Goal: Check status: Check status

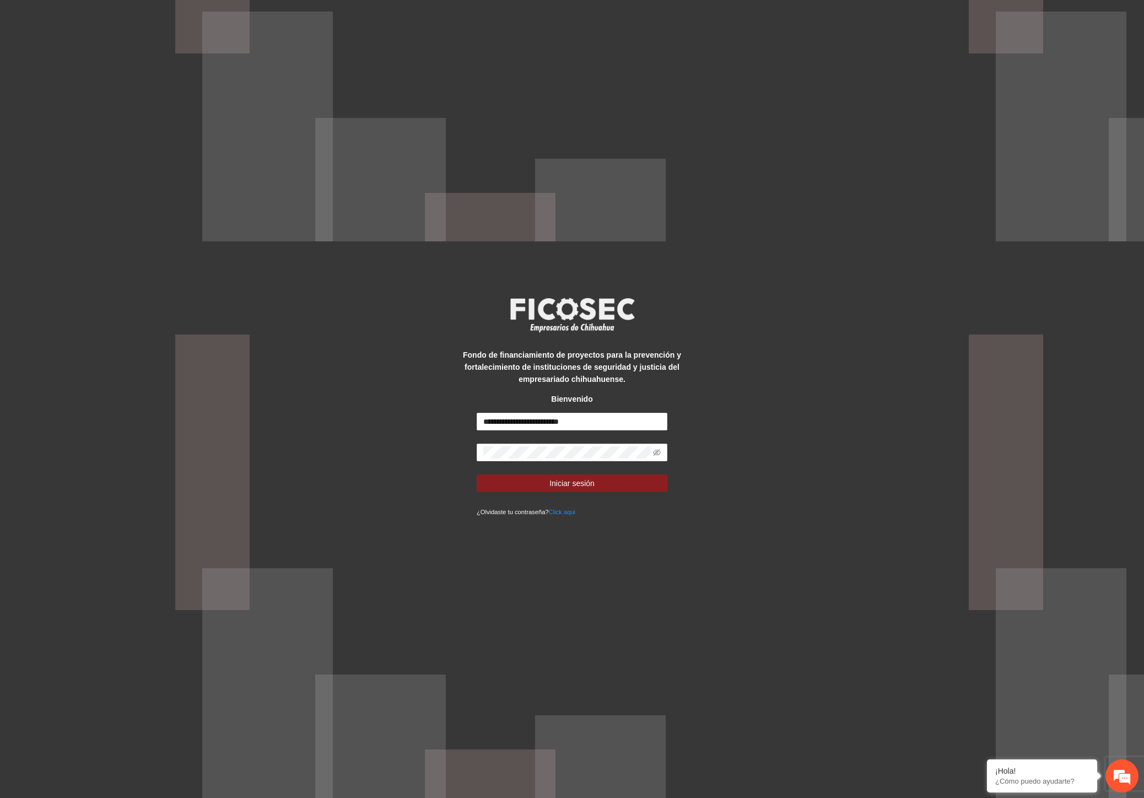
click at [605, 477] on button "Iniciar sesión" at bounding box center [572, 484] width 191 height 18
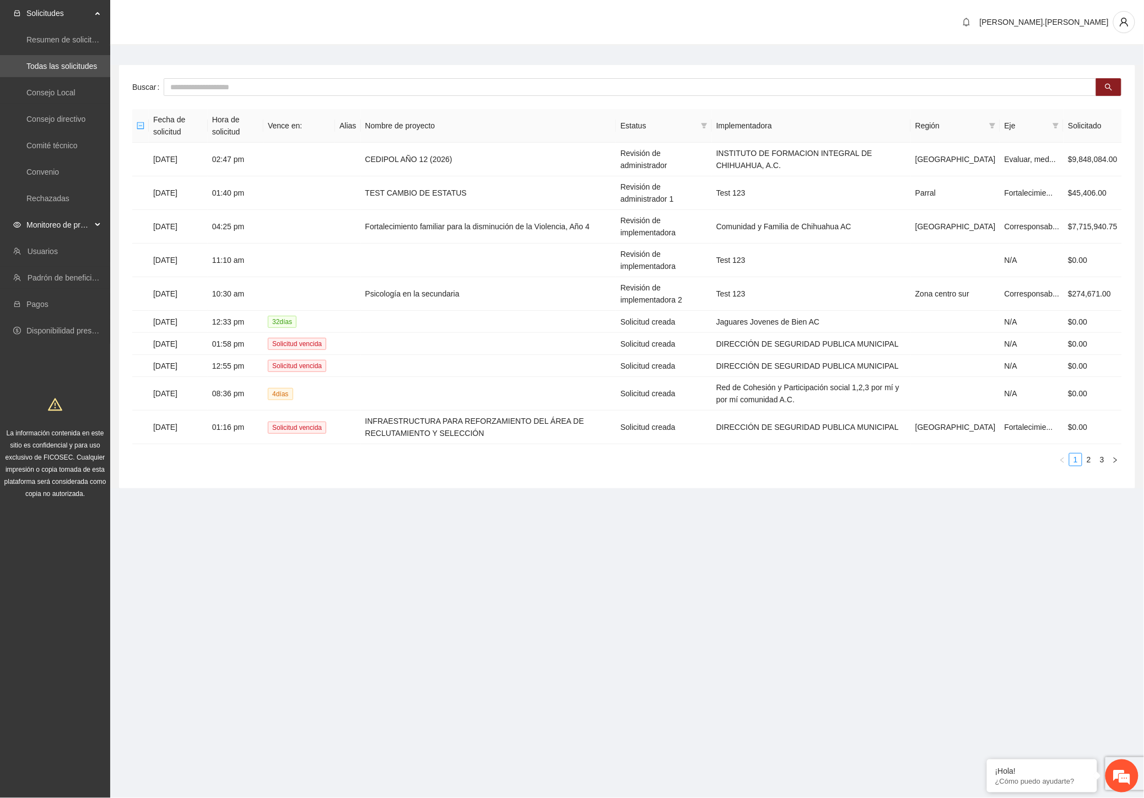
click at [79, 220] on span "Monitoreo de proyectos" at bounding box center [58, 225] width 65 height 22
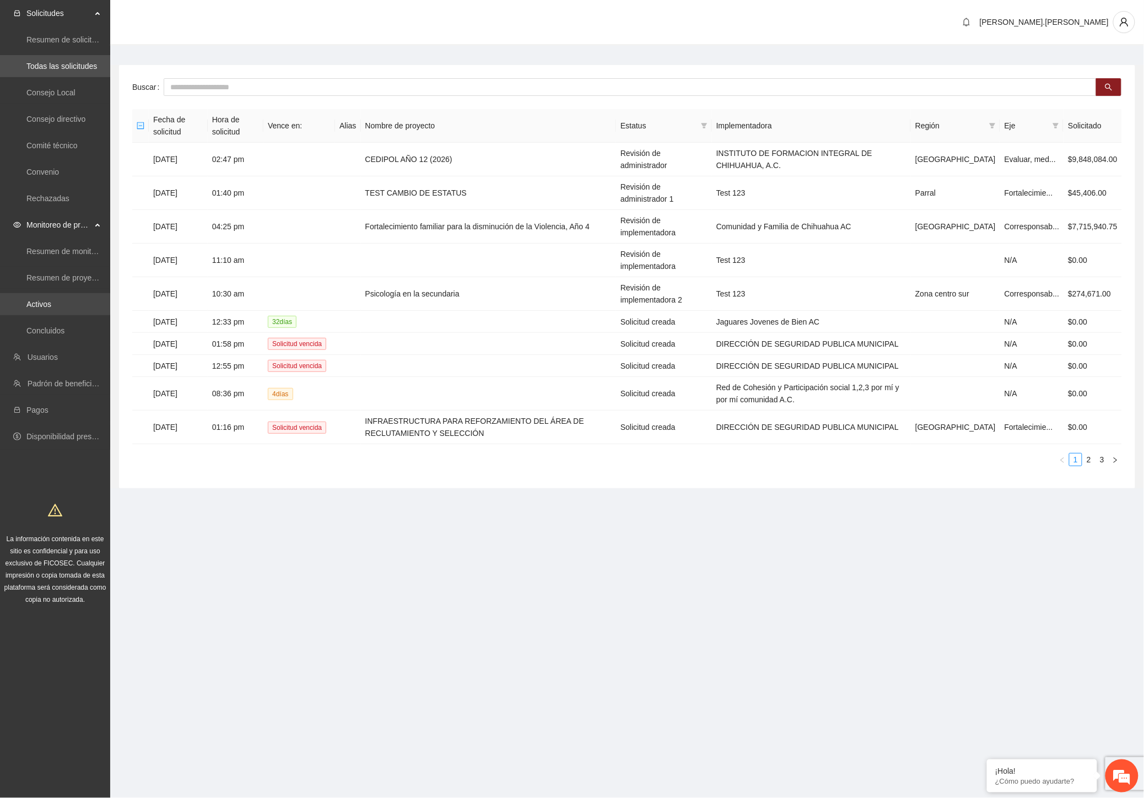
click at [51, 303] on link "Activos" at bounding box center [38, 304] width 25 height 9
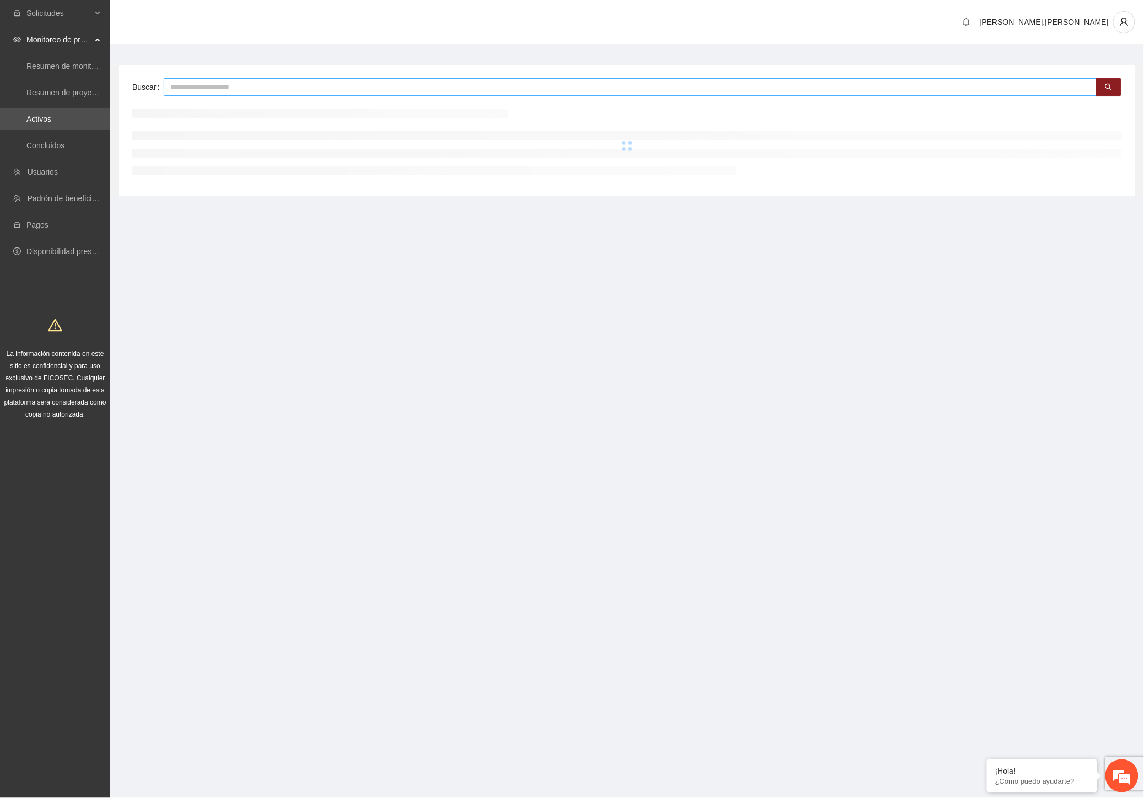
click at [294, 89] on input "text" at bounding box center [630, 87] width 933 height 18
type input "*"
type input "**"
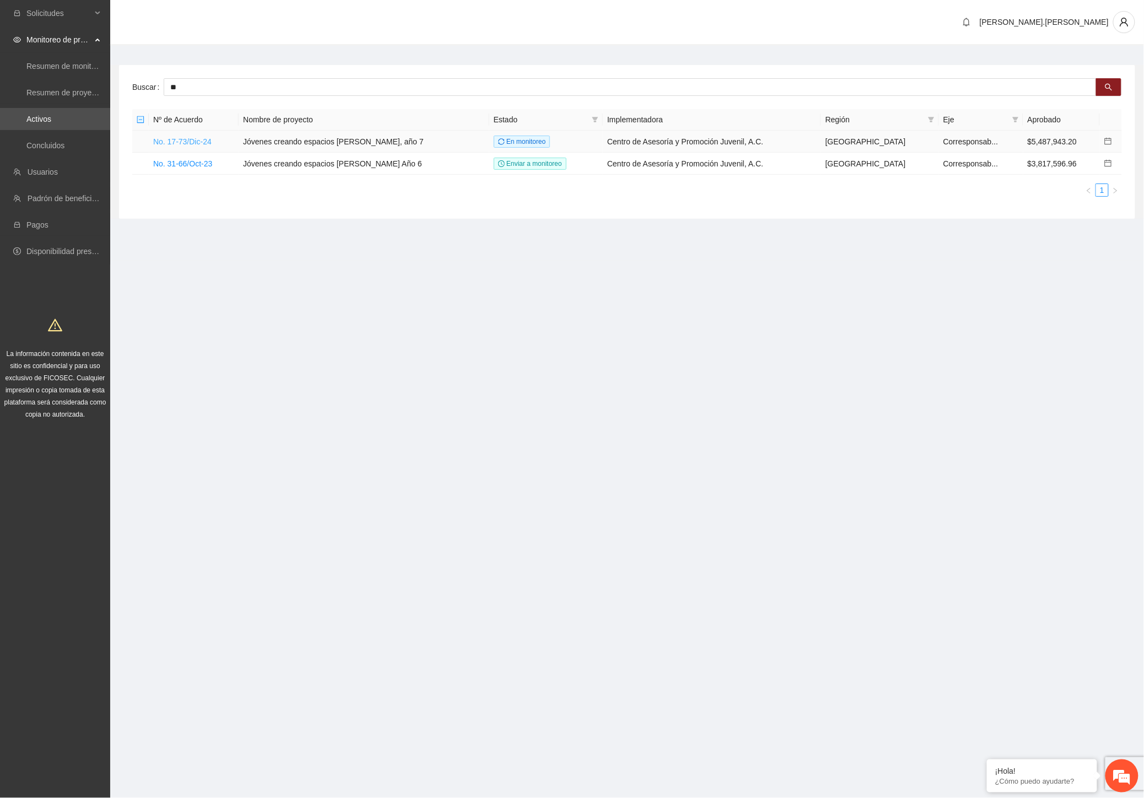
click at [199, 142] on link "No. 17-73/Dic-24" at bounding box center [182, 141] width 58 height 9
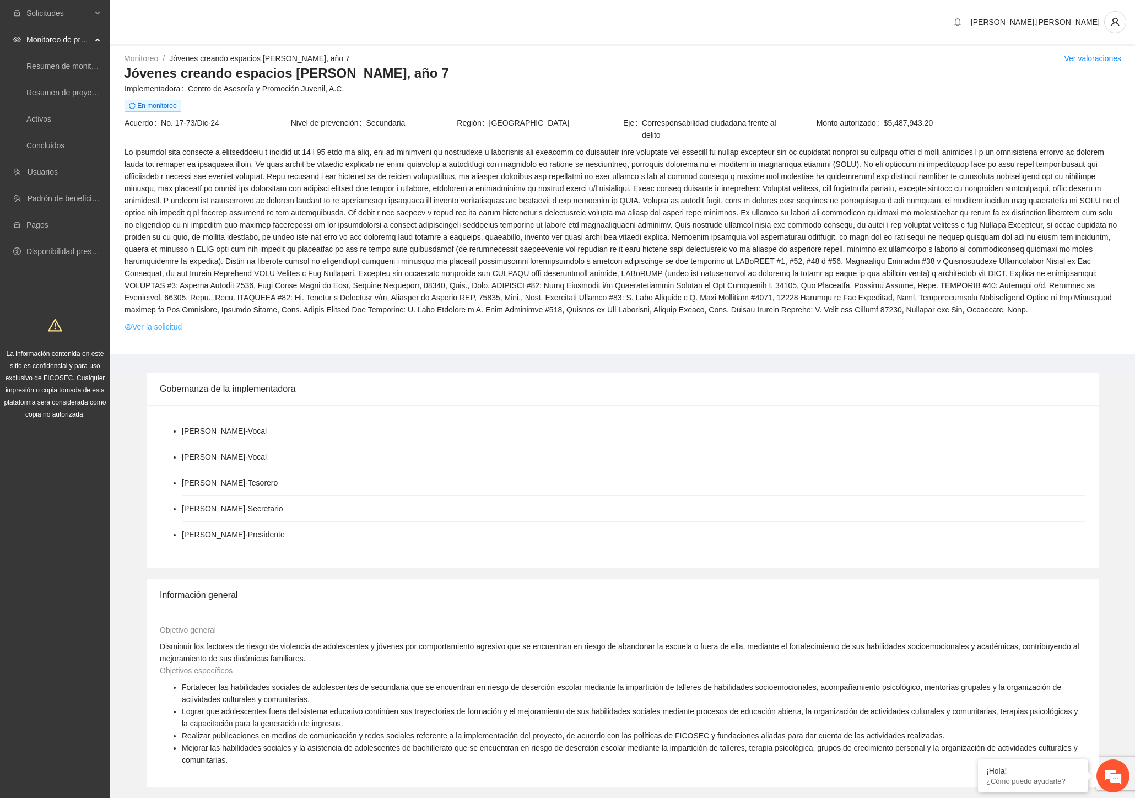
click at [173, 330] on link "Ver la solicitud" at bounding box center [153, 327] width 57 height 12
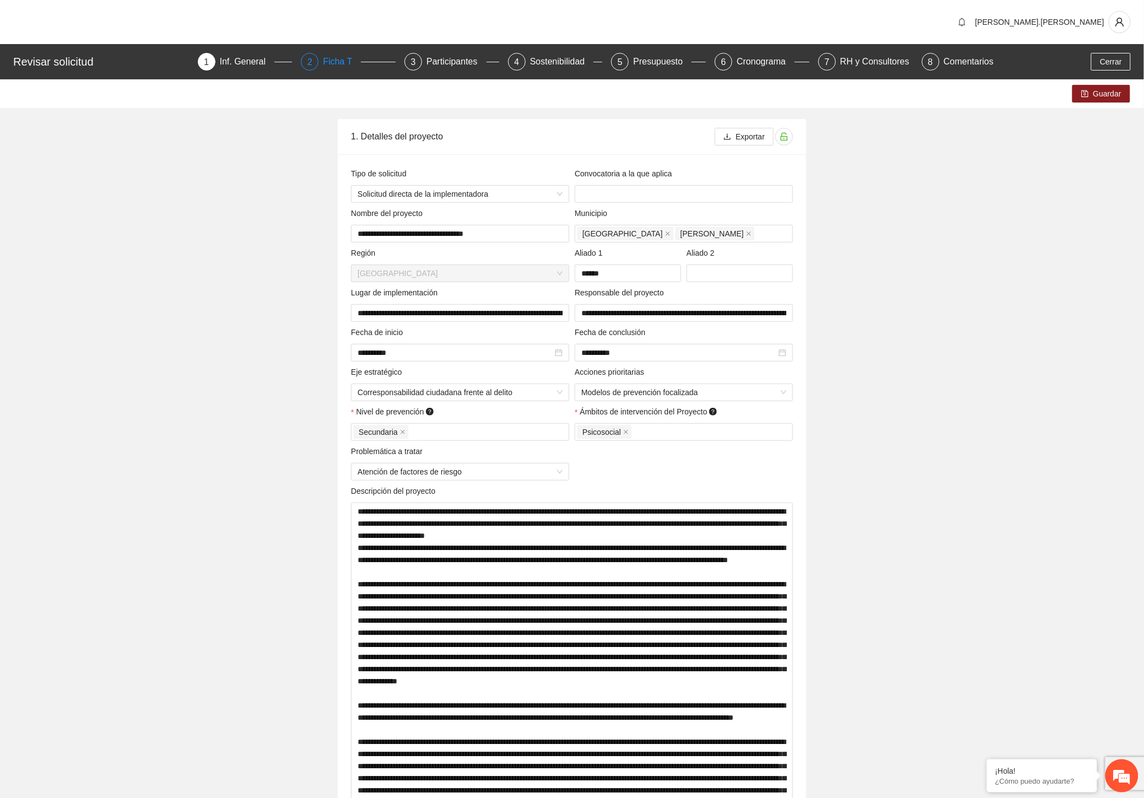
click at [351, 62] on div "Ficha T" at bounding box center [342, 62] width 38 height 18
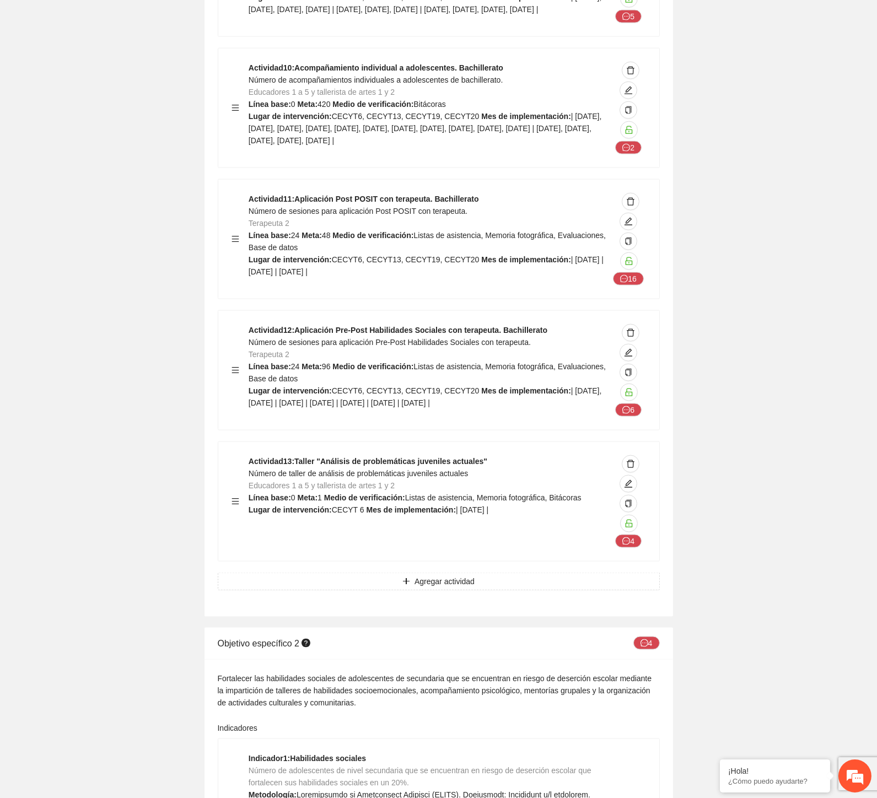
scroll to position [3578, 0]
